Goal: Book appointment/travel/reservation

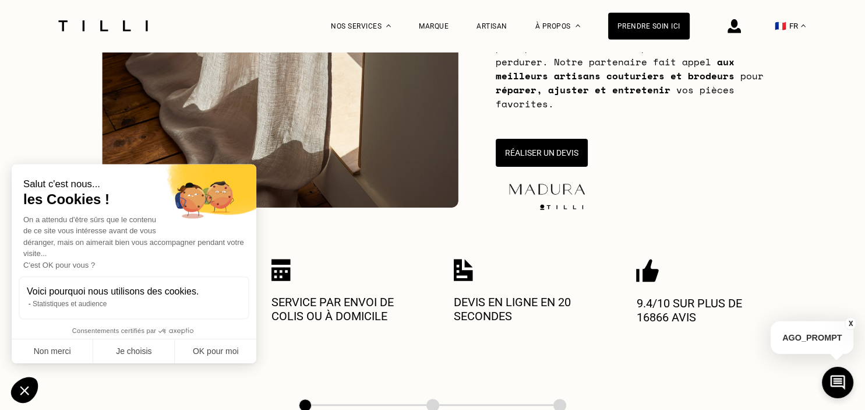
scroll to position [254, 0]
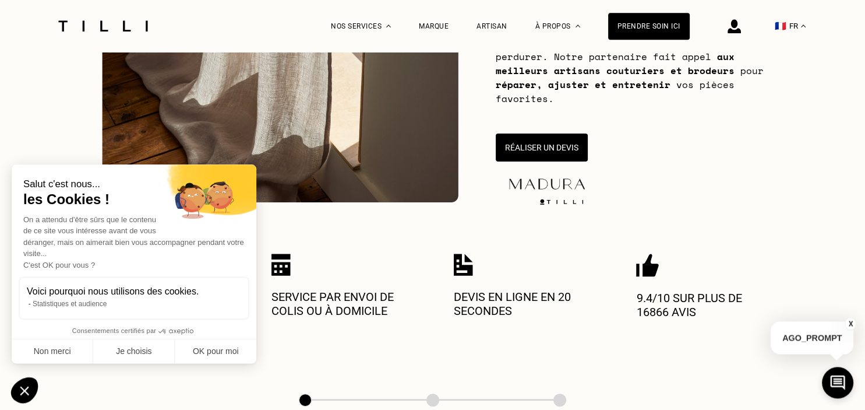
click at [402, 240] on div "Menu-méthode Menu-couture Menu-maroquinerie Menu-broderie Menu-cordonnerie Nos …" at bounding box center [432, 353] width 865 height 1110
click at [64, 348] on button "Non merci" at bounding box center [53, 351] width 82 height 24
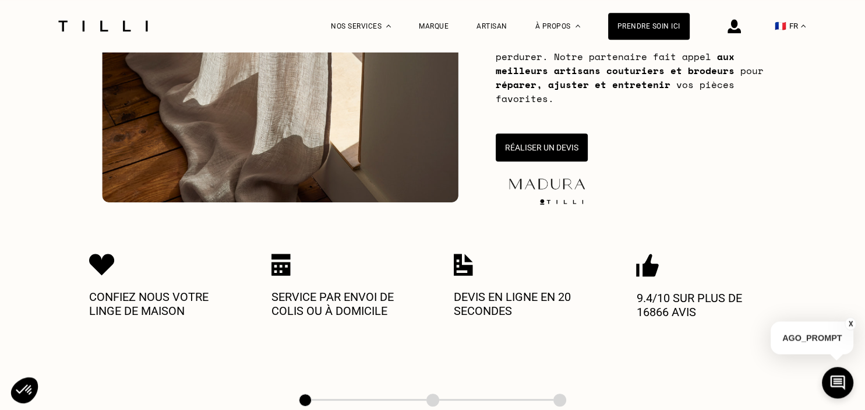
click at [280, 266] on img at bounding box center [281, 264] width 19 height 22
click at [340, 318] on p "Service par envoi de colis ou à domicile" at bounding box center [342, 304] width 140 height 28
click at [391, 138] on img at bounding box center [280, 36] width 357 height 332
click at [661, 24] on div "Prendre soin ici" at bounding box center [649, 26] width 82 height 27
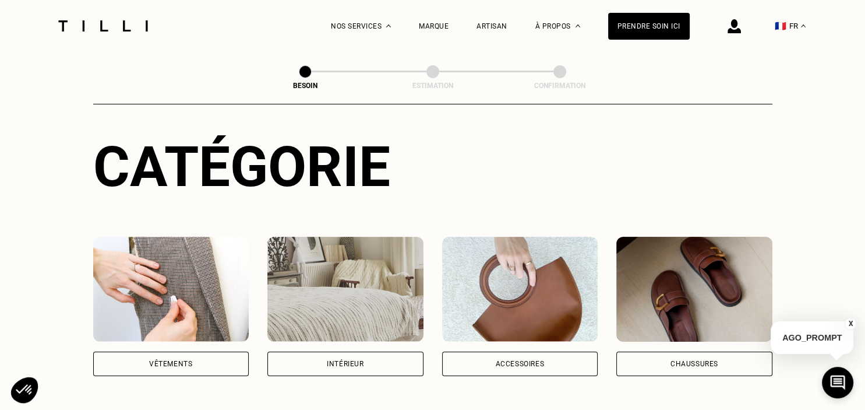
scroll to position [112, 0]
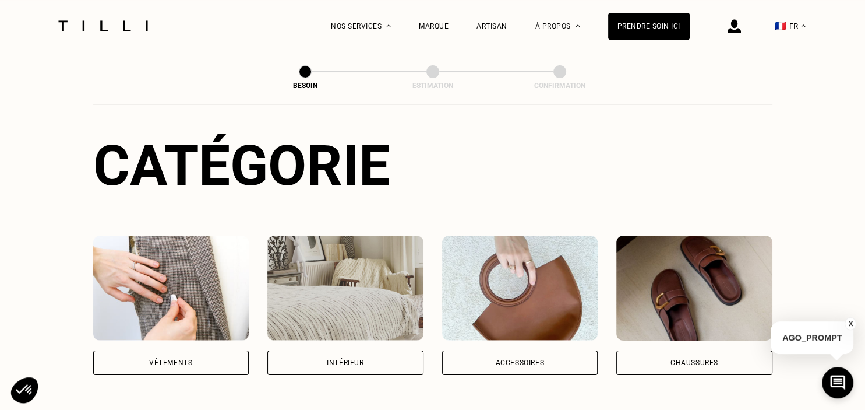
click at [339, 281] on img at bounding box center [345, 287] width 156 height 105
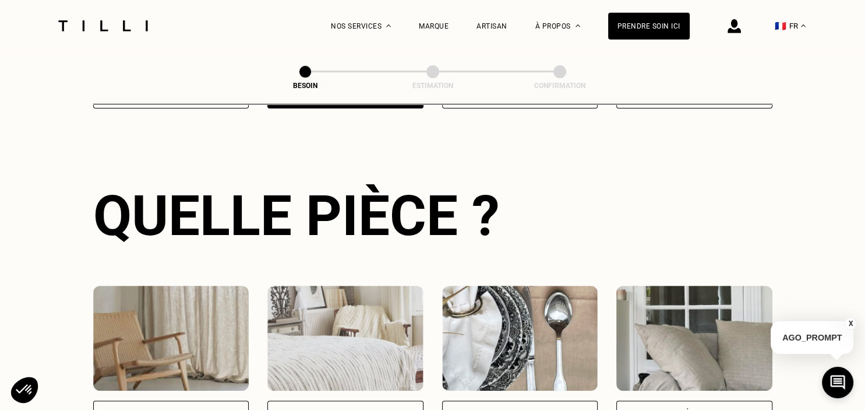
scroll to position [380, 0]
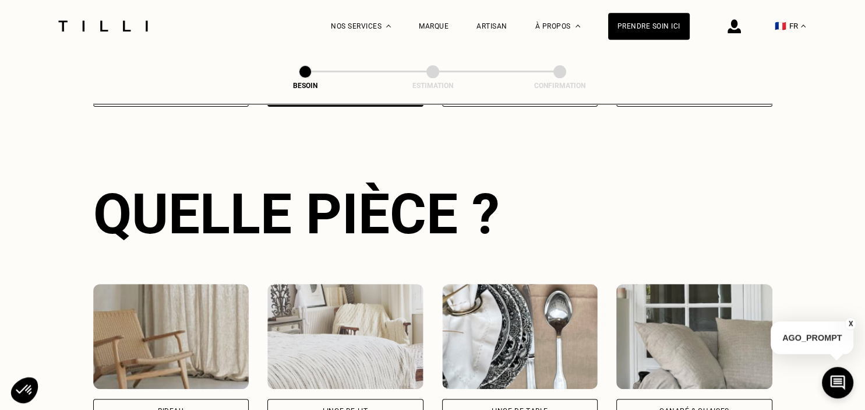
click at [175, 347] on img at bounding box center [171, 336] width 156 height 105
select select "FR"
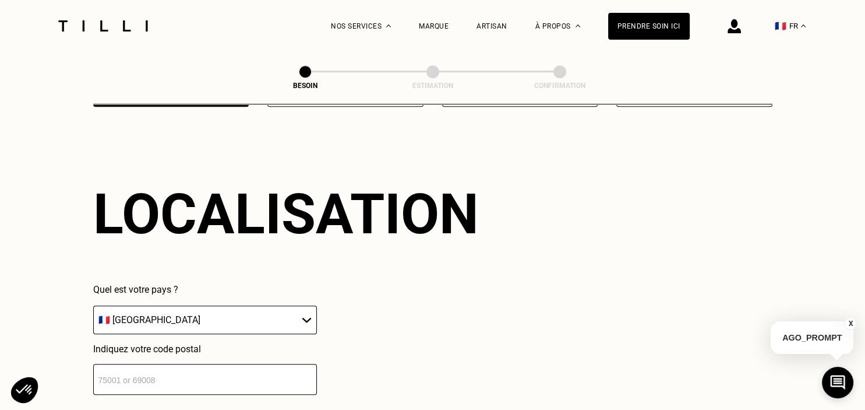
scroll to position [698, 0]
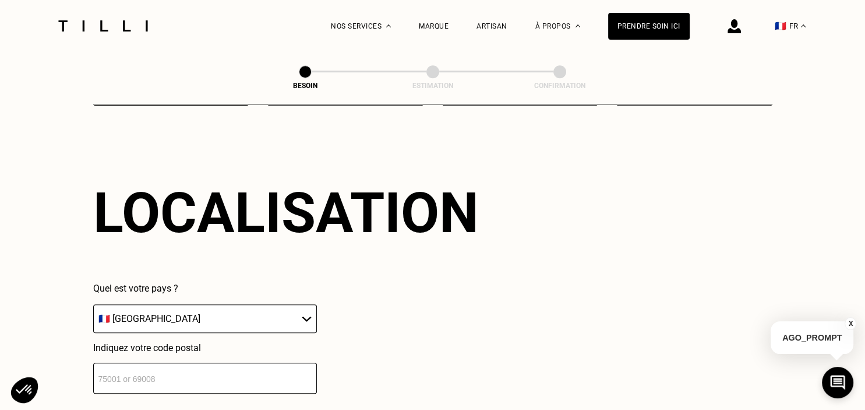
click at [182, 371] on input "number" at bounding box center [205, 377] width 224 height 31
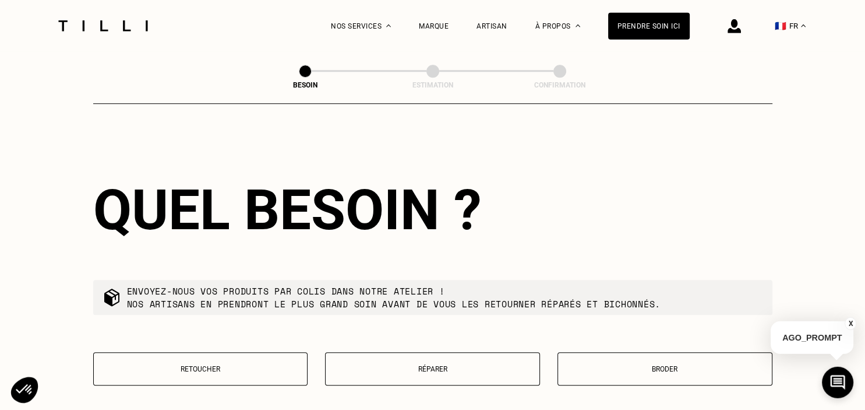
scroll to position [988, 0]
type input "93140"
click at [190, 365] on p "Retoucher" at bounding box center [201, 369] width 202 height 8
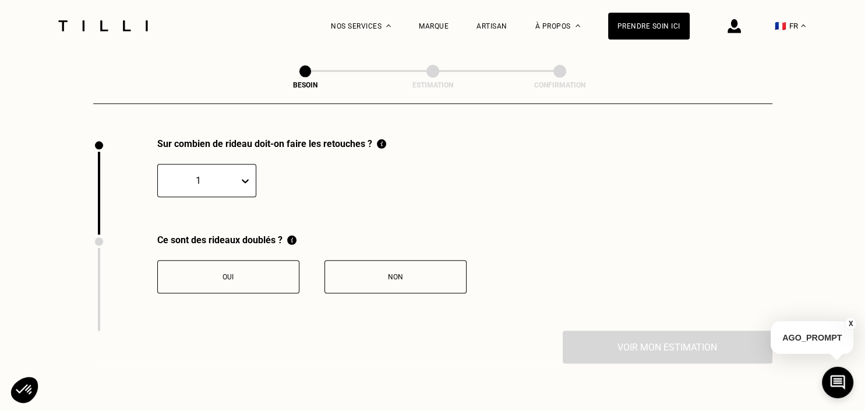
scroll to position [1287, 0]
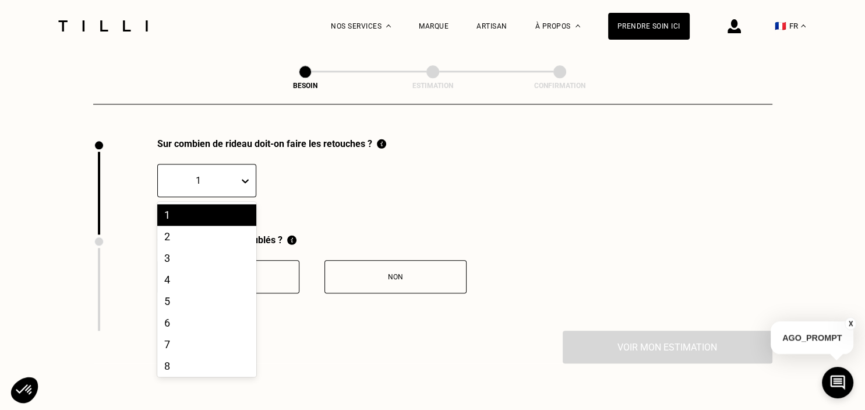
click at [247, 179] on icon at bounding box center [245, 181] width 7 height 4
click at [188, 229] on div "2" at bounding box center [206, 237] width 99 height 22
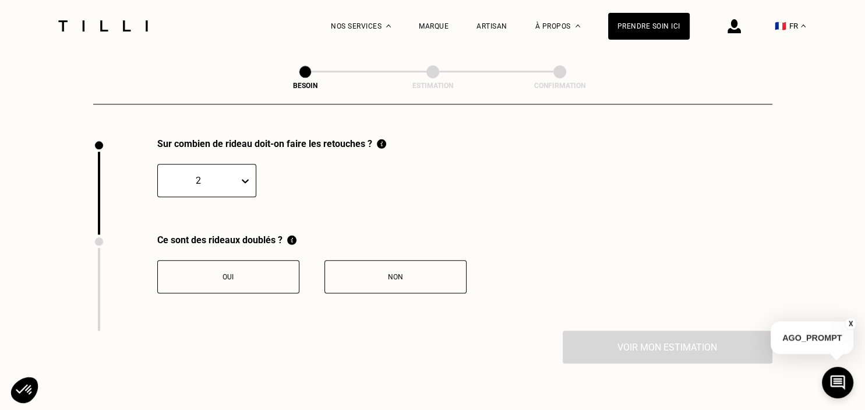
click at [380, 273] on div "Non" at bounding box center [395, 277] width 129 height 8
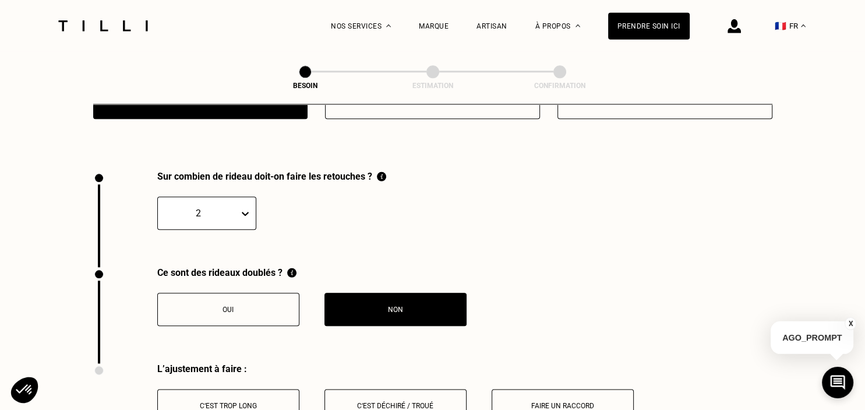
scroll to position [1266, 0]
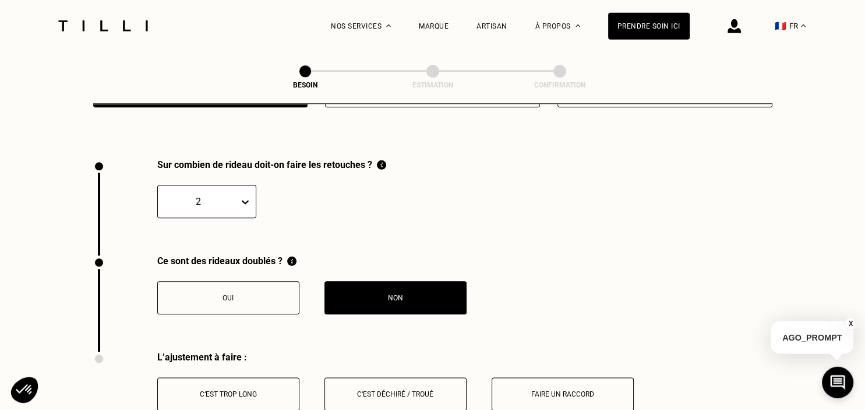
click at [271, 294] on div "Oui" at bounding box center [228, 298] width 129 height 8
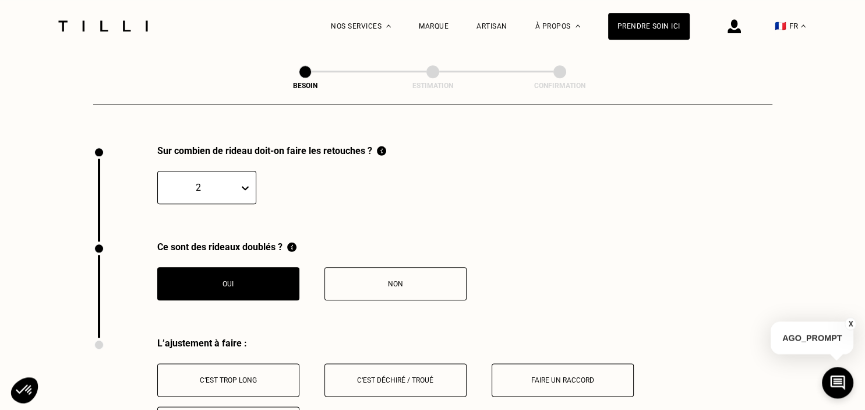
scroll to position [1283, 0]
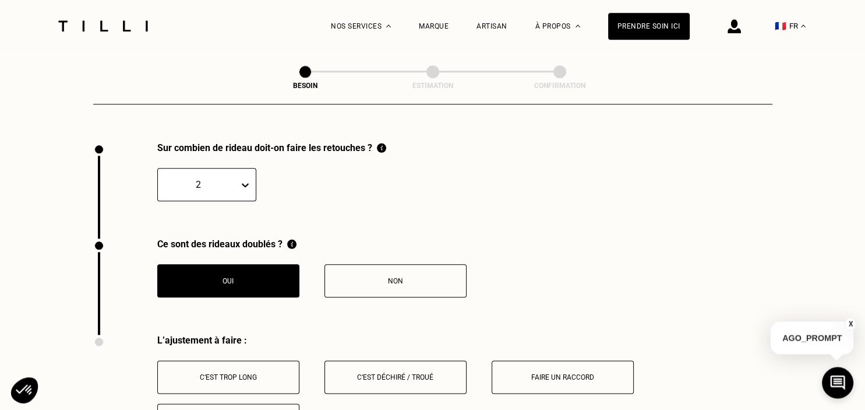
click at [409, 279] on button "Non" at bounding box center [396, 280] width 142 height 33
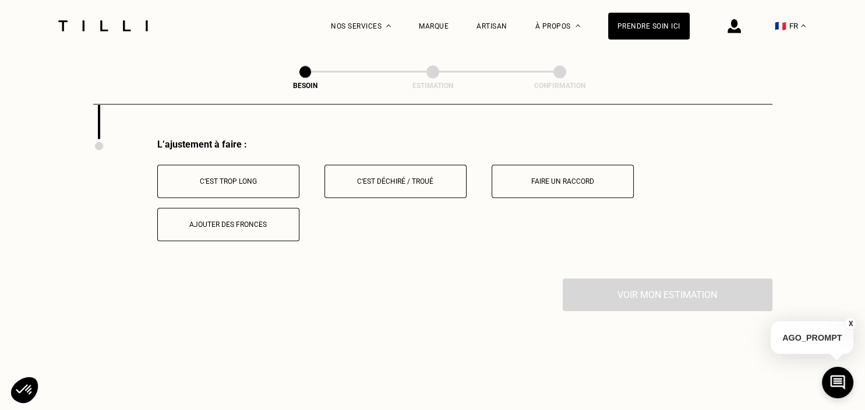
scroll to position [1480, 0]
click at [258, 167] on button "C‘est trop long" at bounding box center [228, 179] width 142 height 33
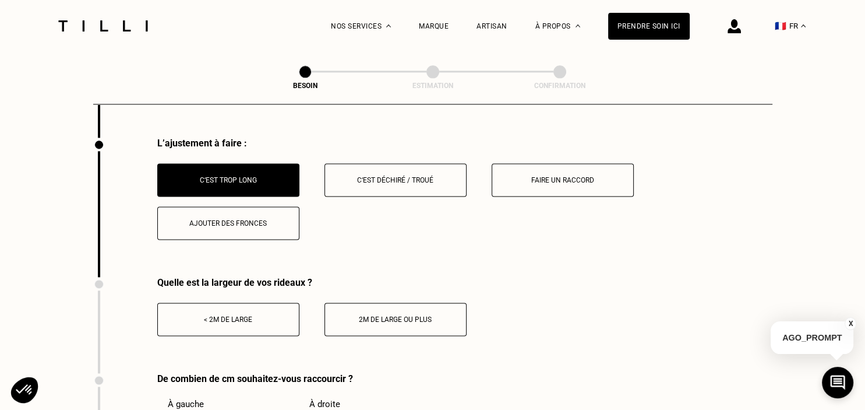
click at [219, 315] on div "< 2m de large" at bounding box center [228, 319] width 129 height 8
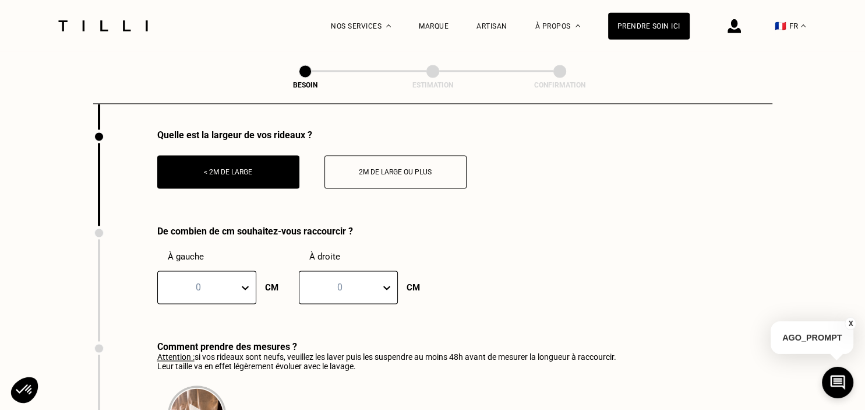
scroll to position [1641, 0]
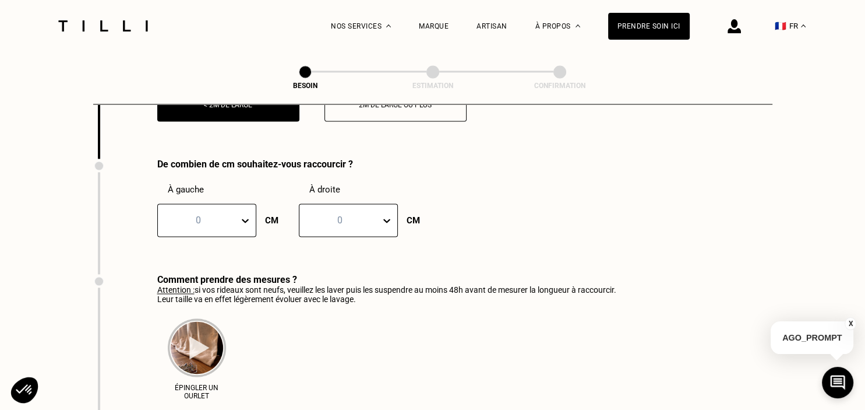
click at [247, 237] on div "0" at bounding box center [206, 219] width 99 height 33
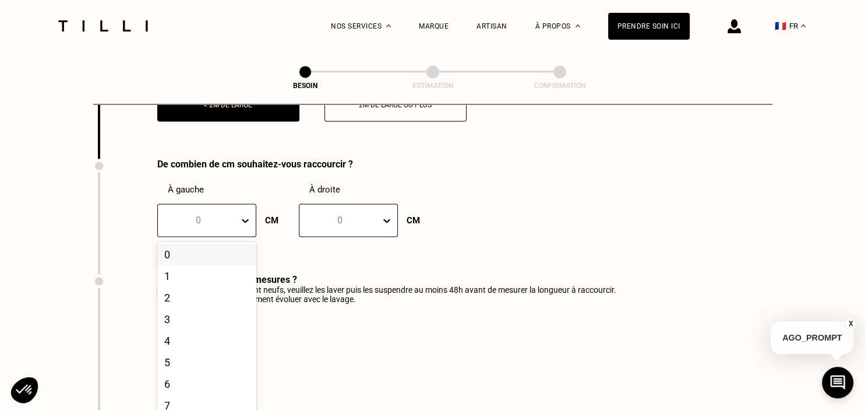
scroll to position [1699, 0]
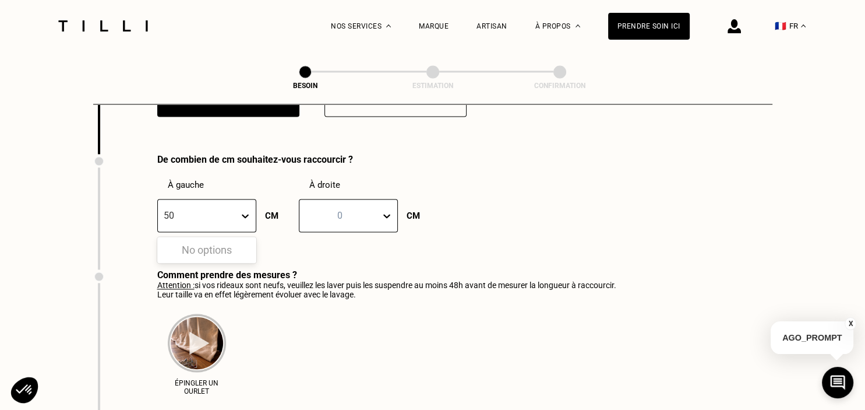
type input "50"
drag, startPoint x: 382, startPoint y: 79, endPoint x: 441, endPoint y: 30, distance: 76.2
